Goal: Task Accomplishment & Management: Use online tool/utility

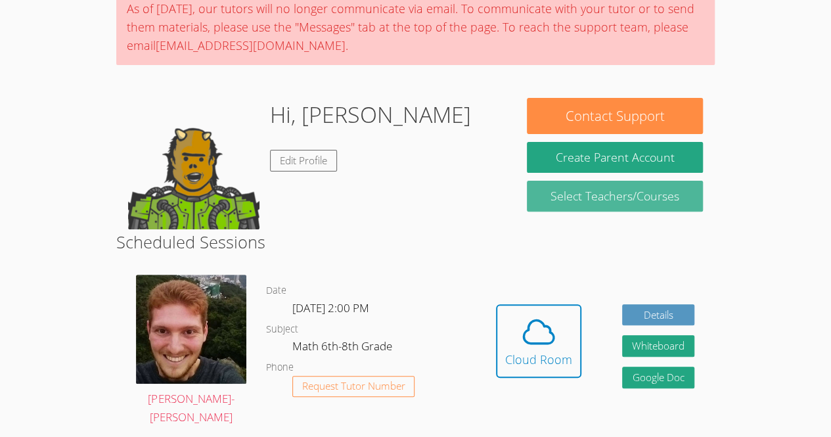
scroll to position [116, 0]
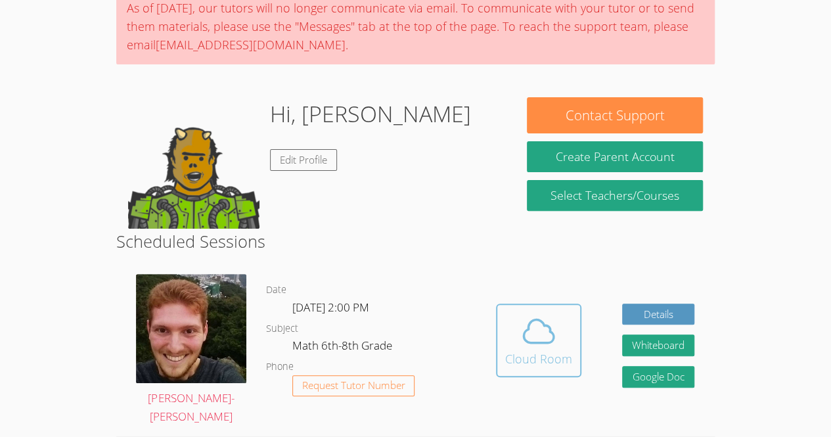
click at [507, 327] on span at bounding box center [538, 331] width 67 height 37
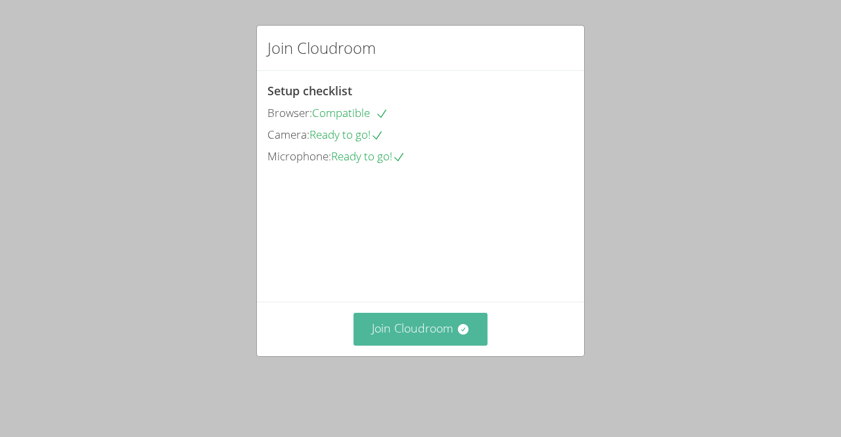
click at [470, 342] on button "Join Cloudroom" at bounding box center [420, 329] width 135 height 32
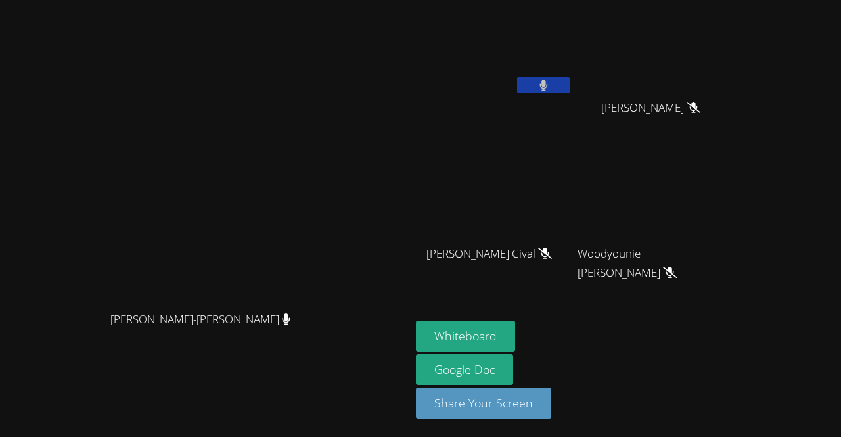
click at [570, 89] on button at bounding box center [543, 85] width 53 height 16
click at [513, 357] on link "Google Doc" at bounding box center [464, 369] width 97 height 31
click at [515, 333] on button "Whiteboard" at bounding box center [465, 336] width 99 height 31
click at [570, 88] on button at bounding box center [543, 85] width 53 height 16
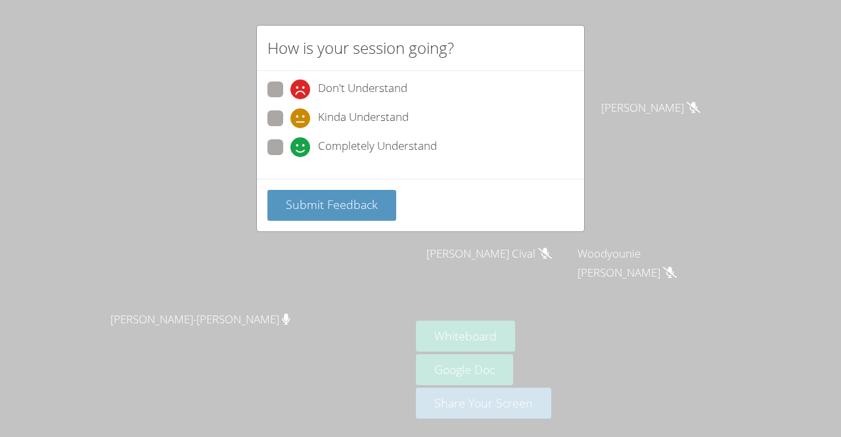
click at [290, 157] on span at bounding box center [290, 157] width 0 height 0
click at [290, 139] on input "Completely Understand" at bounding box center [295, 144] width 11 height 11
radio input "true"
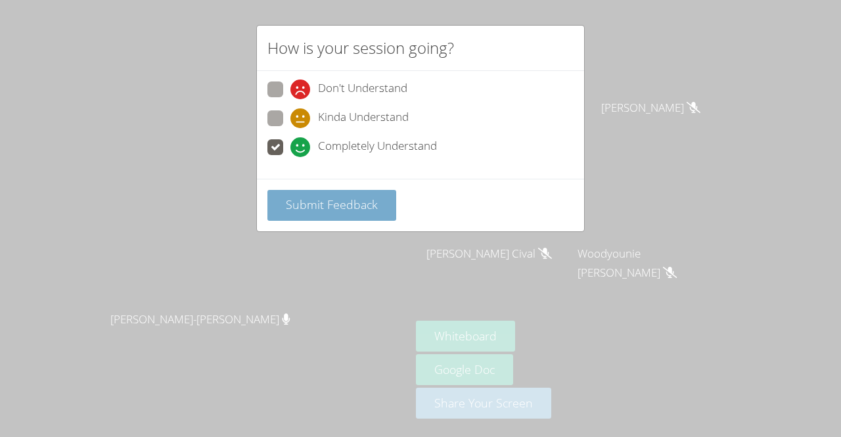
click at [296, 214] on button "Submit Feedback" at bounding box center [331, 205] width 129 height 31
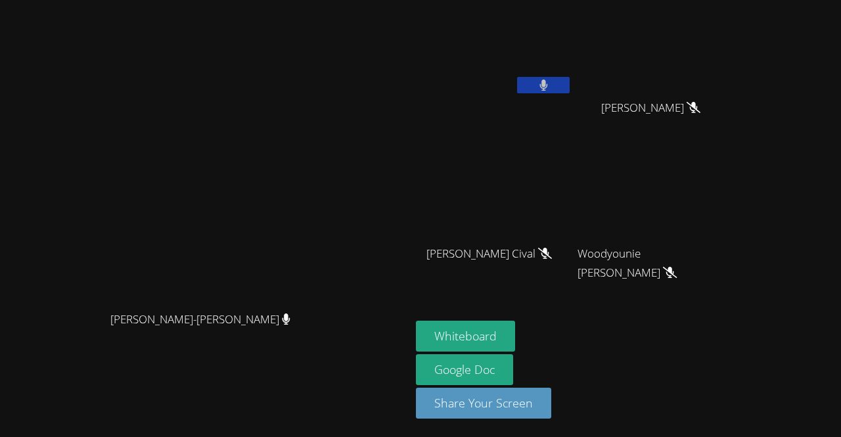
click at [548, 89] on icon at bounding box center [543, 85] width 9 height 11
